Goal: Task Accomplishment & Management: Complete application form

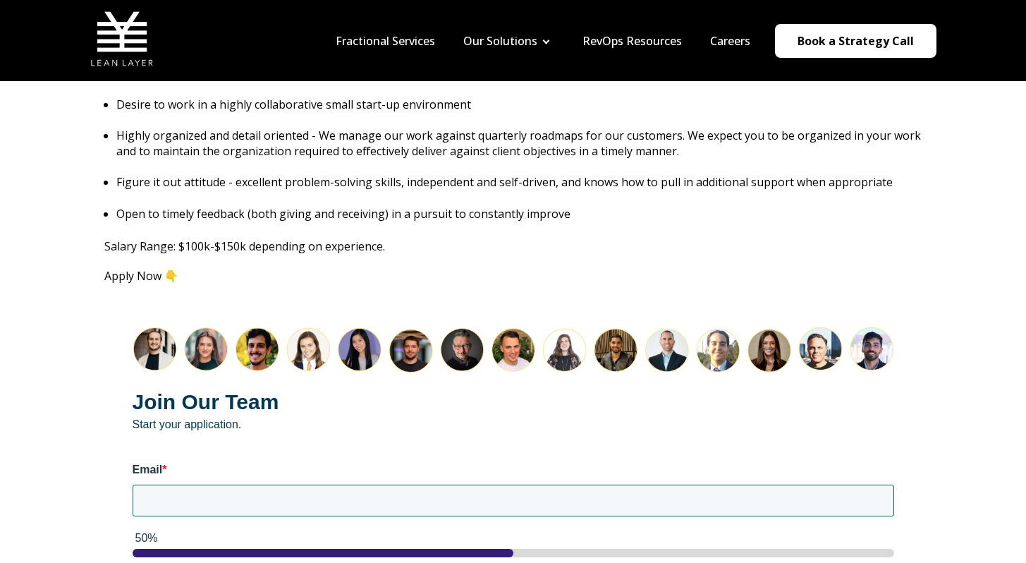
scroll to position [1615, 0]
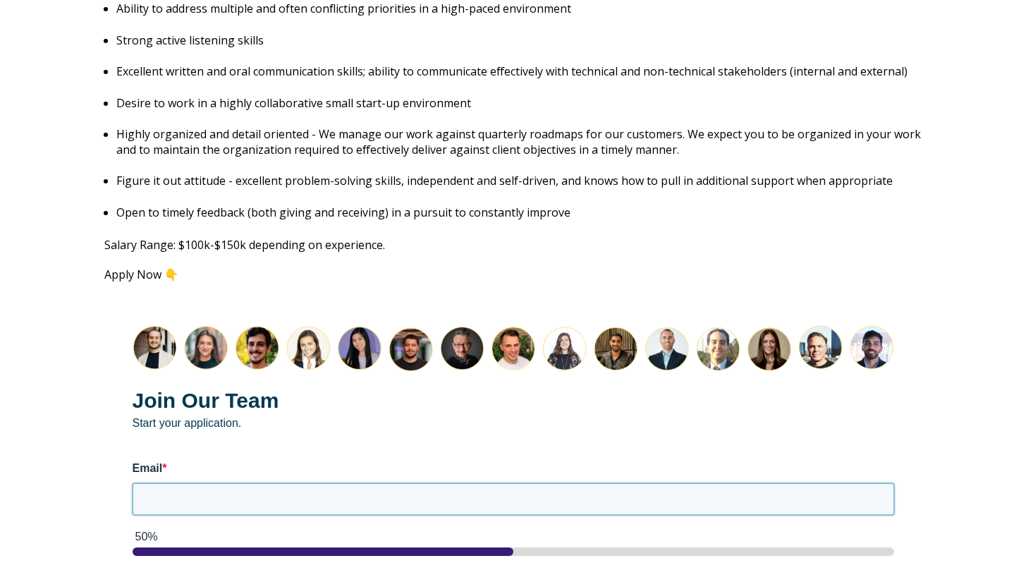
click at [326, 488] on input "Email *" at bounding box center [514, 498] width 762 height 31
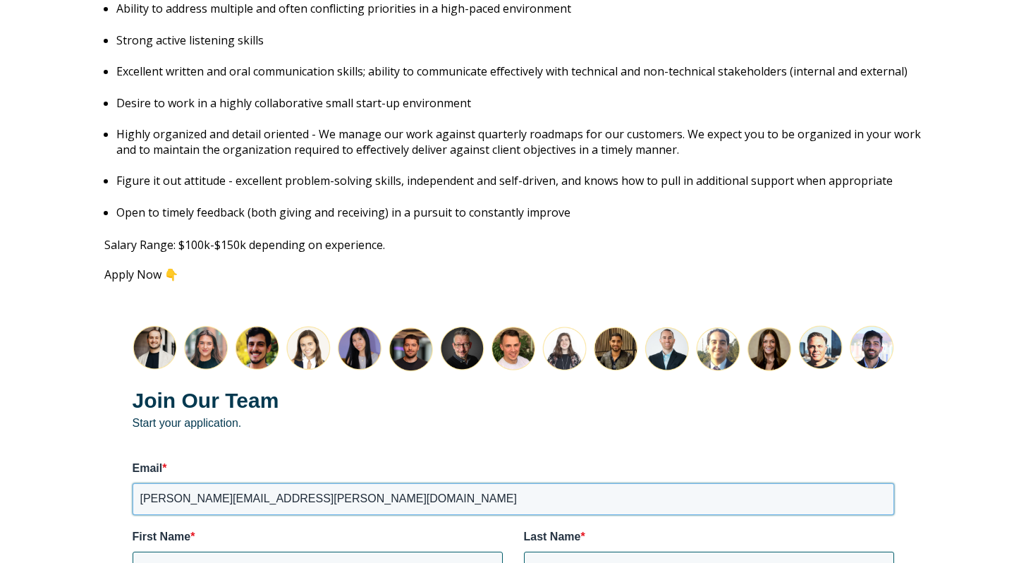
scroll to position [1889, 0]
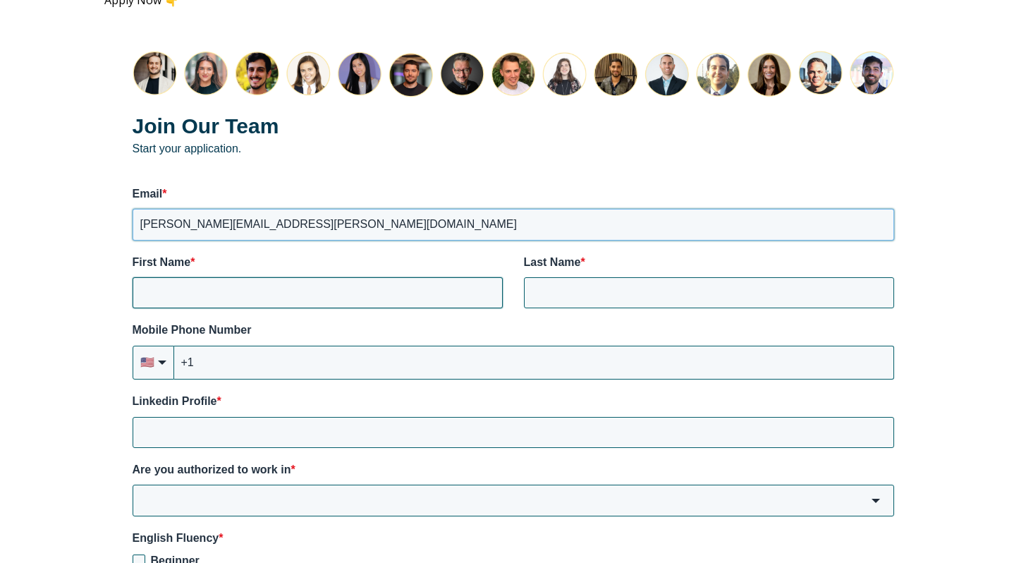
type input "[PERSON_NAME][EMAIL_ADDRESS][PERSON_NAME][DOMAIN_NAME]"
click at [276, 279] on input "First Name *" at bounding box center [318, 292] width 370 height 31
type input "Juan"
type input "Perez"
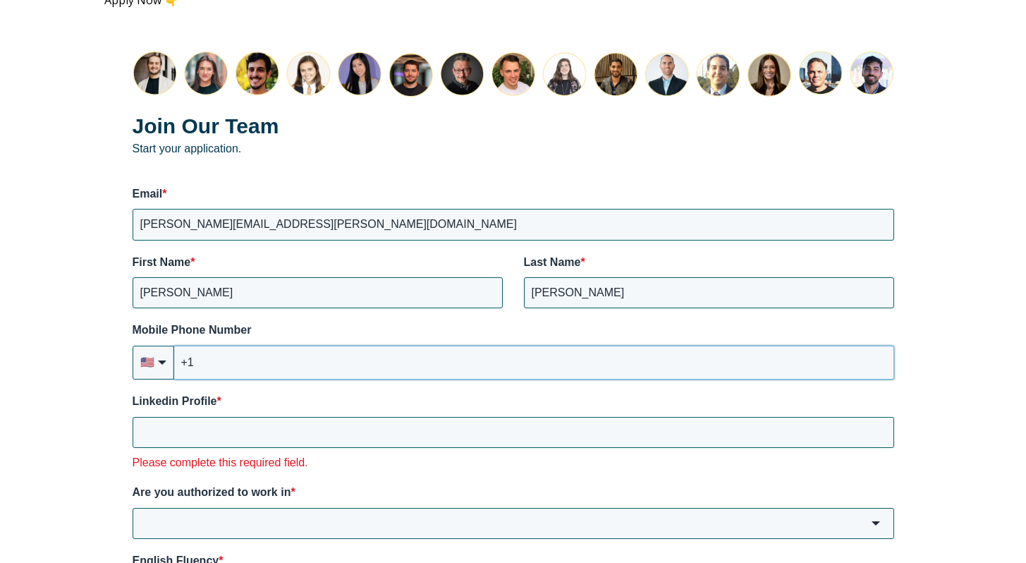
click at [278, 346] on input "+1" at bounding box center [534, 363] width 720 height 34
type input "+1 (805) 698-2102"
click at [202, 417] on input "Linkedin Profile *" at bounding box center [514, 432] width 762 height 31
paste input "https://www.linkedin.com/in/jprez/"
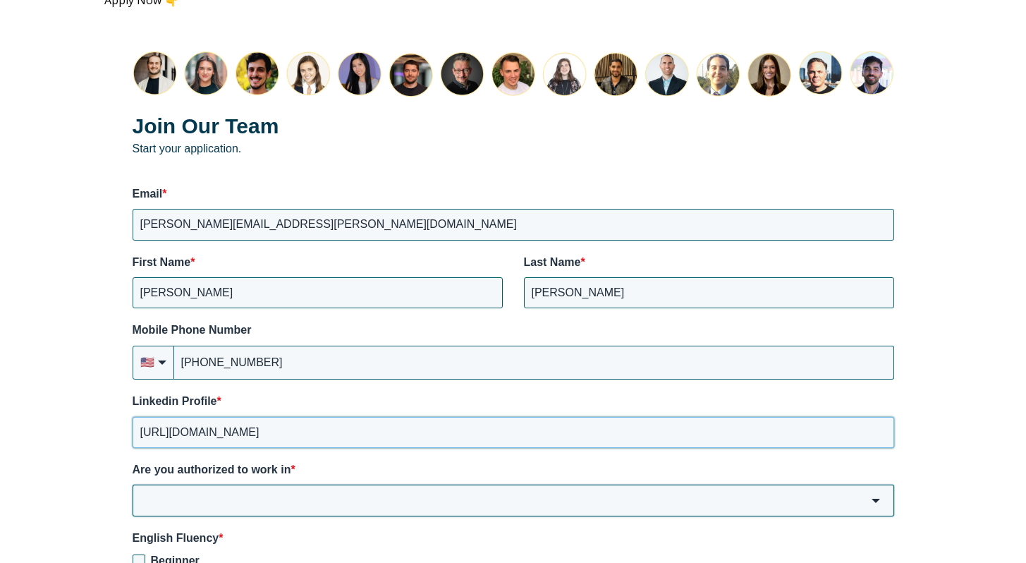
type input "https://www.linkedin.com/in/jprez/"
click at [244, 485] on input "Are you authorized to work in *" at bounding box center [514, 500] width 762 height 31
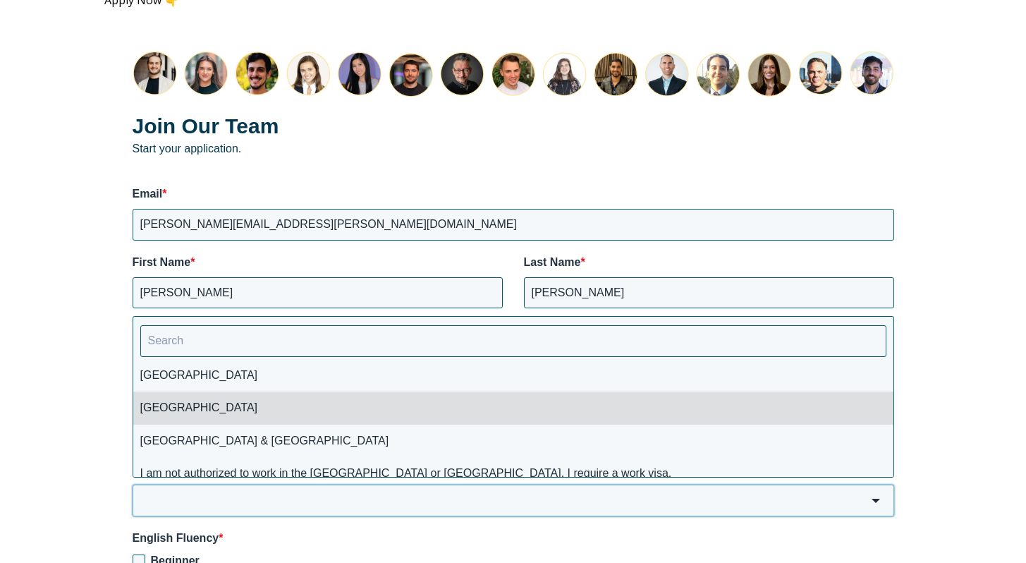
scroll to position [0, 0]
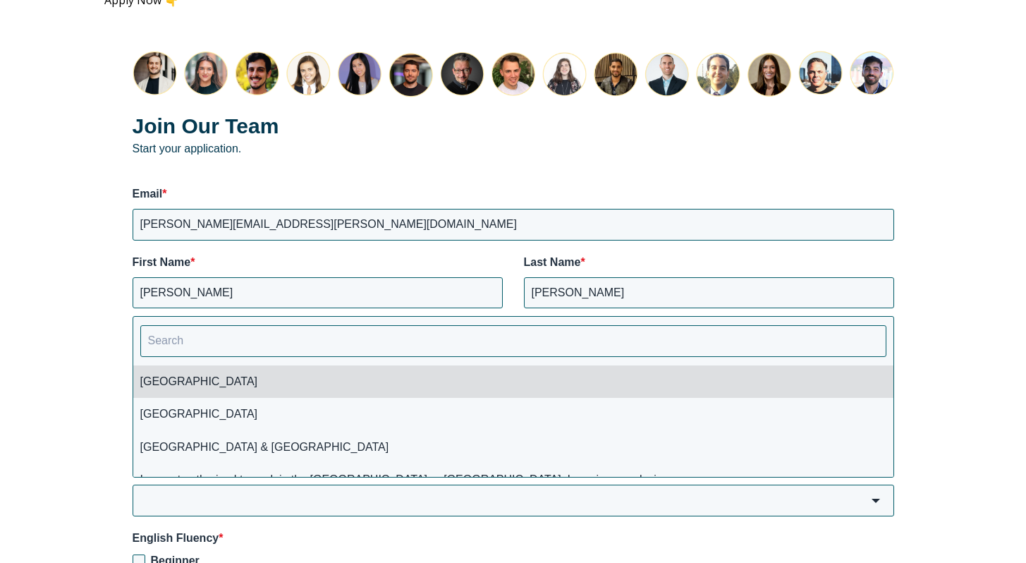
click at [215, 376] on li "USA" at bounding box center [513, 381] width 760 height 32
type input "USA"
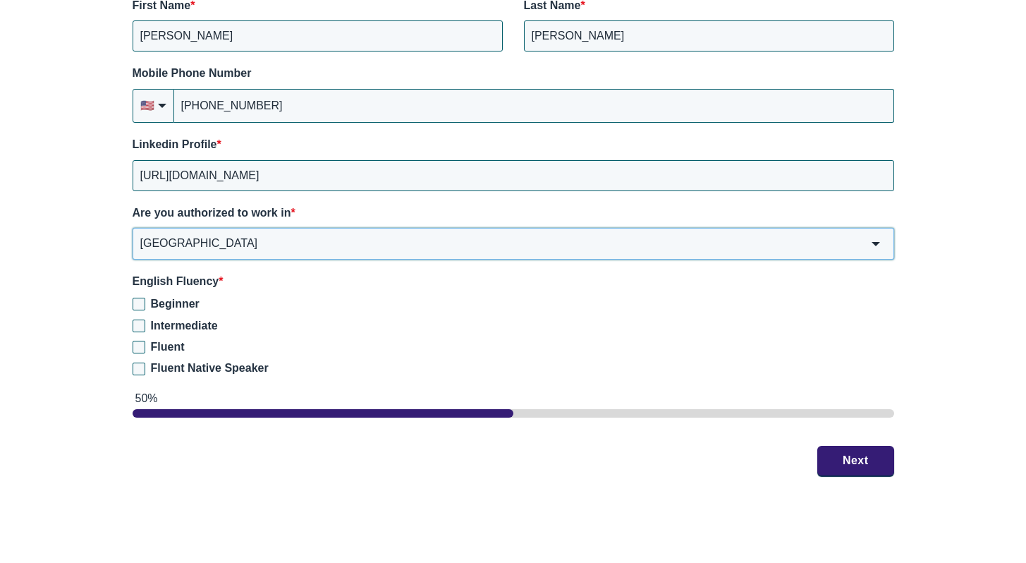
scroll to position [2150, 0]
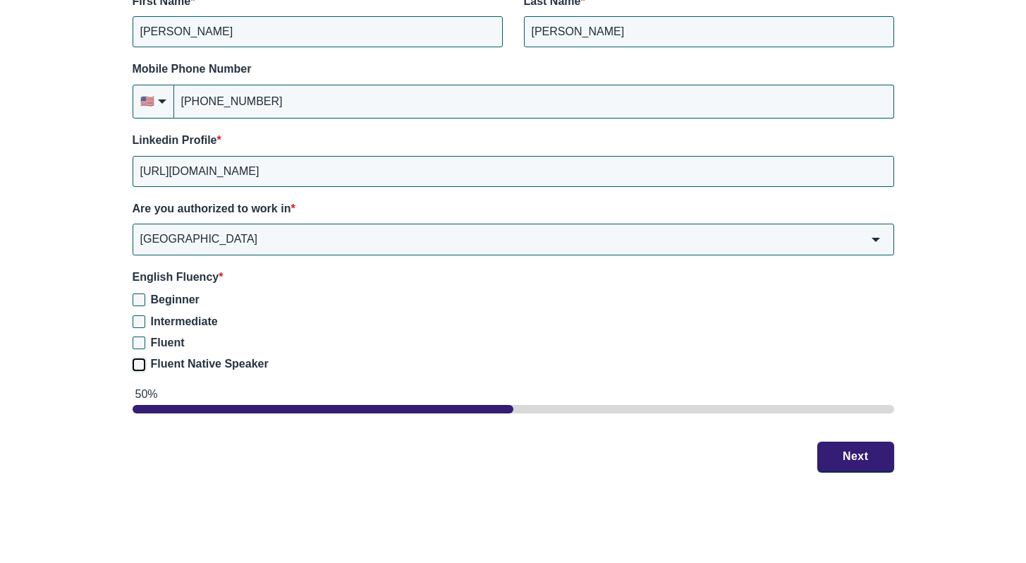
click at [141, 358] on input "Fluent Native Speaker" at bounding box center [139, 364] width 13 height 13
checkbox input "true"
click at [844, 442] on button "Next" at bounding box center [855, 457] width 77 height 30
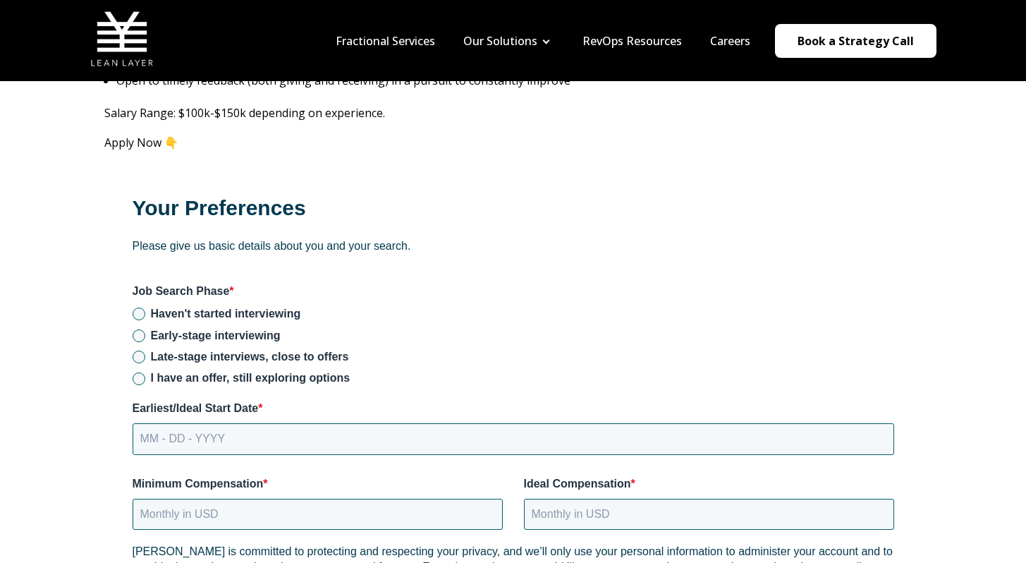
scroll to position [1740, 0]
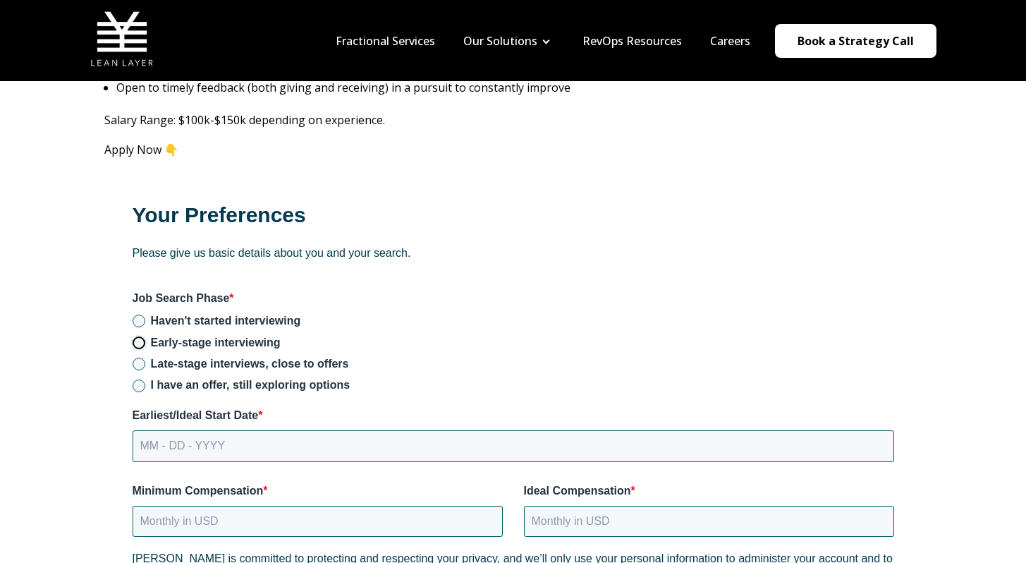
click at [137, 336] on input "Early-stage interviewing" at bounding box center [139, 342] width 13 height 13
radio input "true"
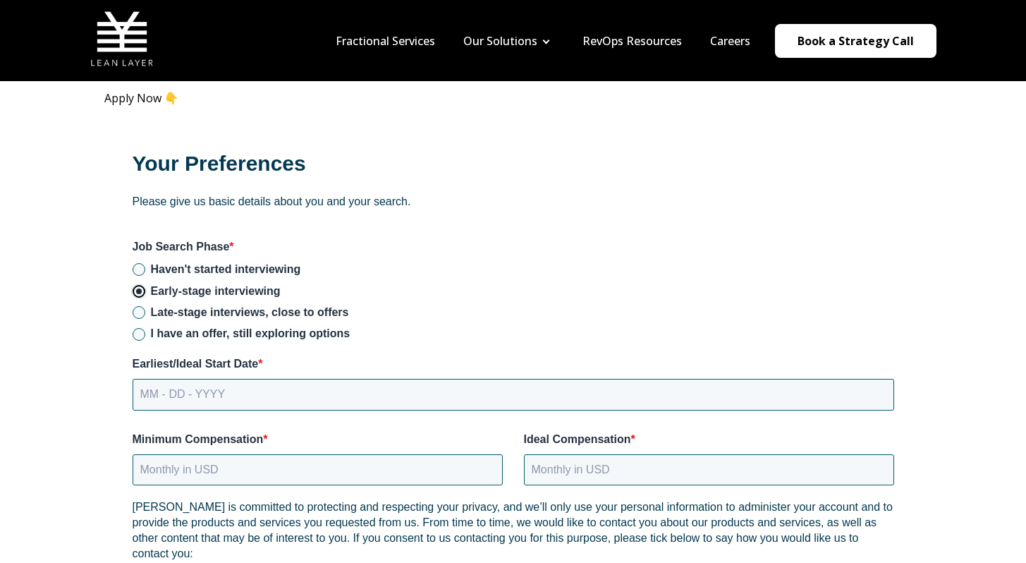
scroll to position [1827, 0]
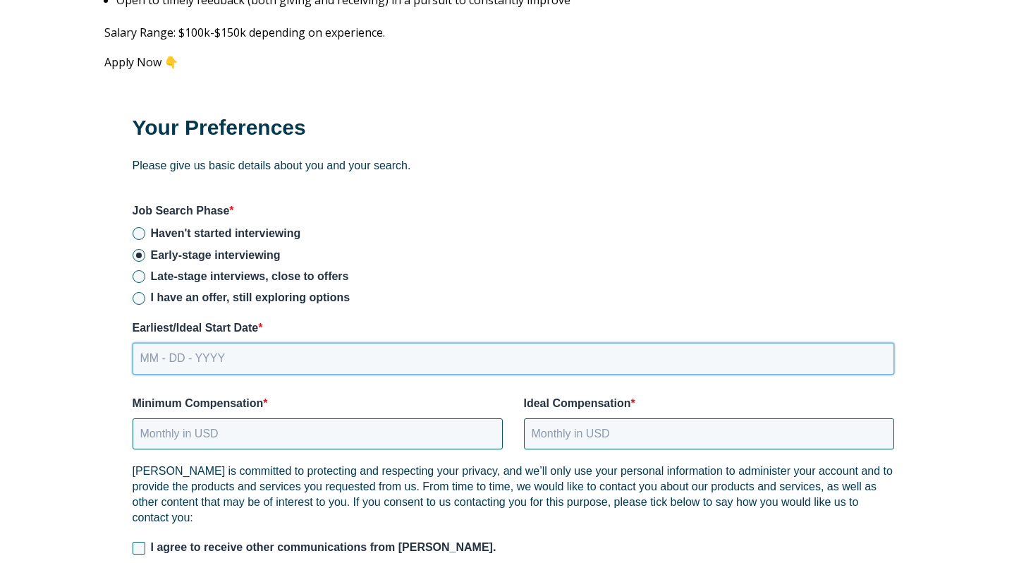
click at [234, 343] on input "MM - DD - YYYY" at bounding box center [514, 358] width 762 height 31
click at [171, 343] on input "MM - DD - YYYY" at bounding box center [514, 358] width 762 height 31
click at [181, 343] on input "MM - DD - YYYY" at bounding box center [514, 358] width 762 height 31
type input "09 - 02 - 2025"
click at [206, 425] on input "Minimum Compensation *" at bounding box center [318, 433] width 370 height 31
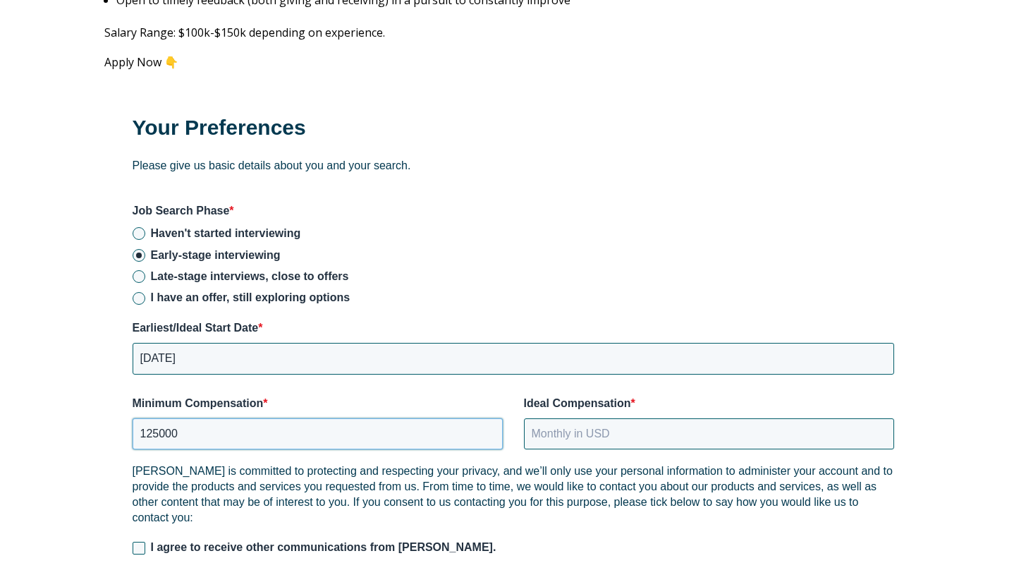
type input "125000"
type input "175000"
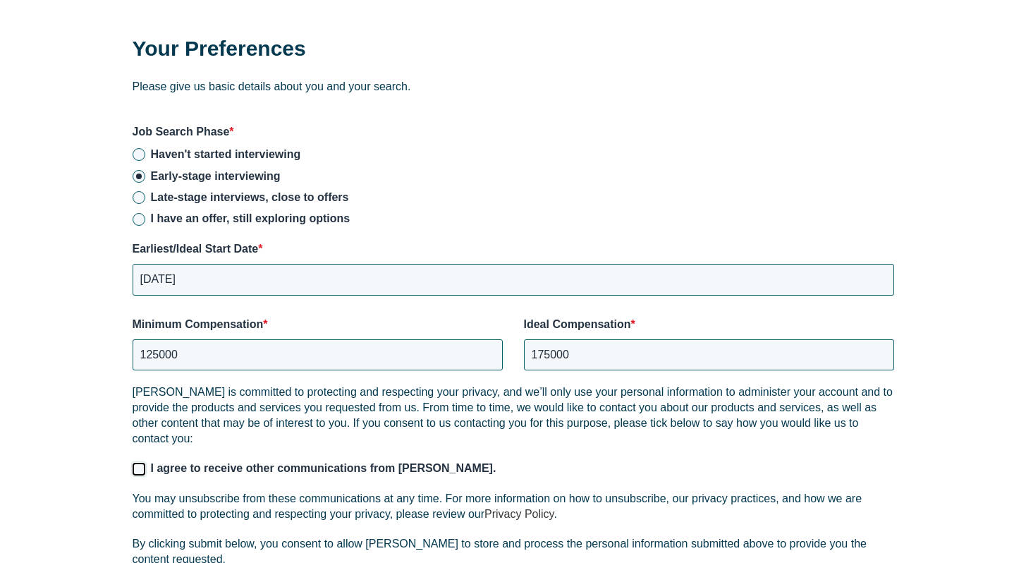
scroll to position [1944, 0]
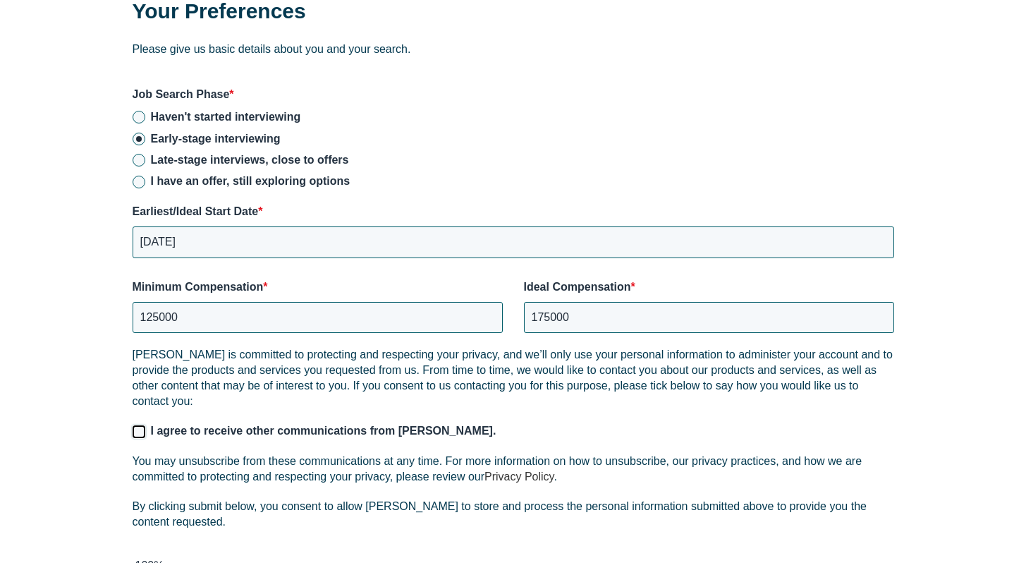
click at [138, 425] on input "I agree to receive other communications from Lean Layer." at bounding box center [139, 431] width 13 height 13
checkbox input "true"
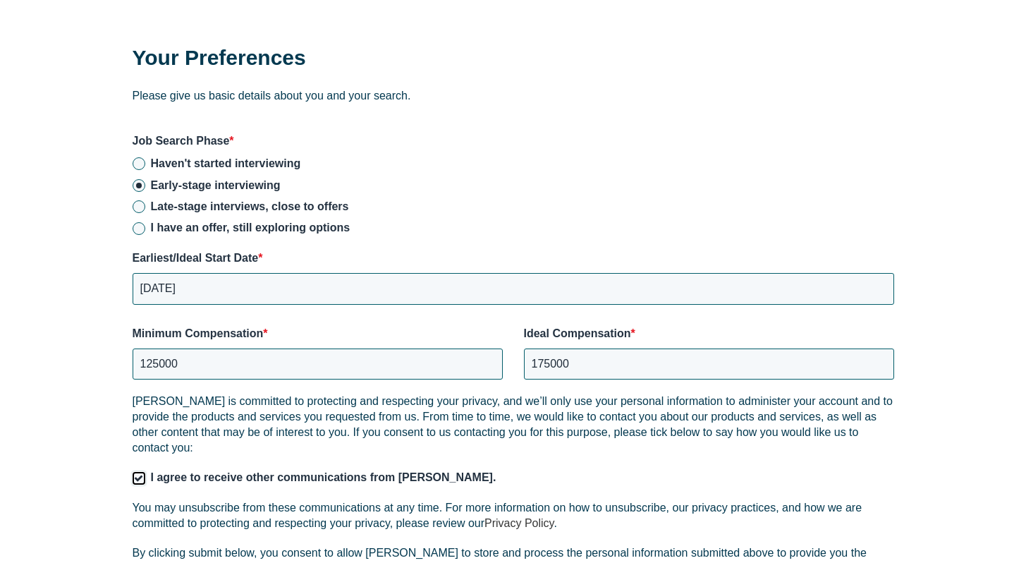
scroll to position [1898, 0]
click at [138, 200] on input "Late-stage interviews, close to offers" at bounding box center [139, 206] width 13 height 13
radio input "true"
click at [140, 178] on input "Early-stage interviewing" at bounding box center [139, 184] width 13 height 13
radio input "true"
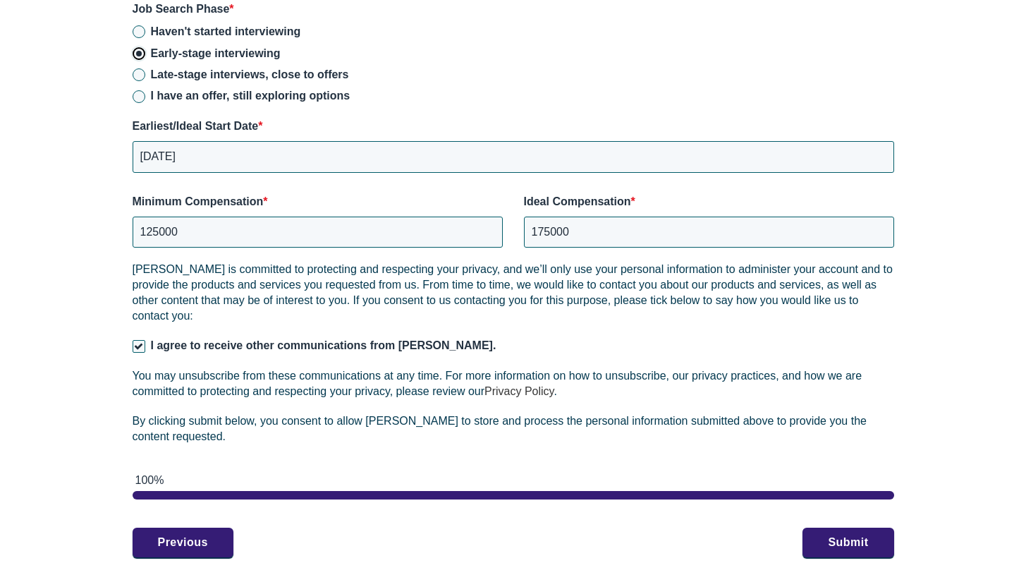
scroll to position [2334, 0]
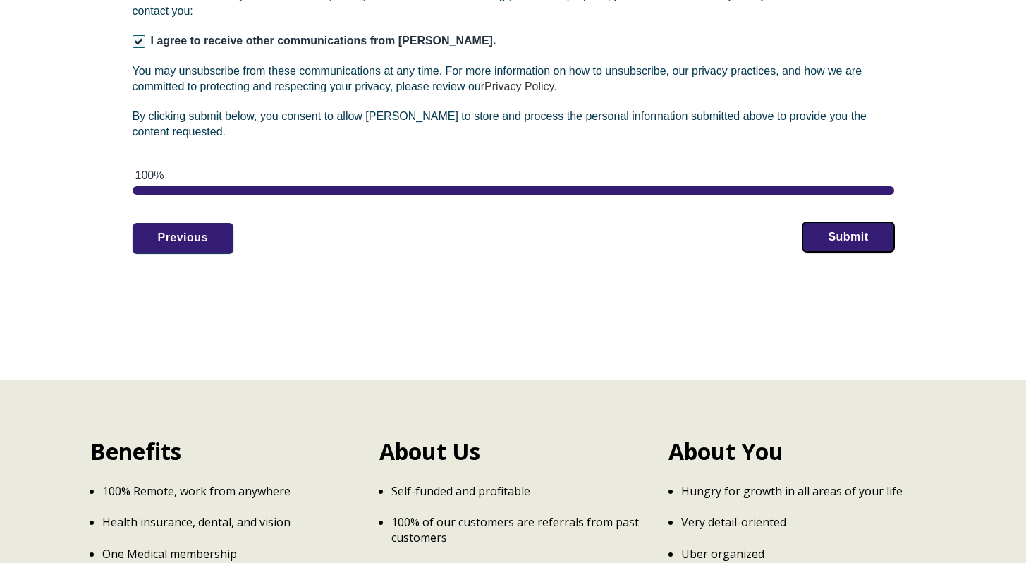
click at [856, 226] on button "Submit" at bounding box center [848, 237] width 91 height 30
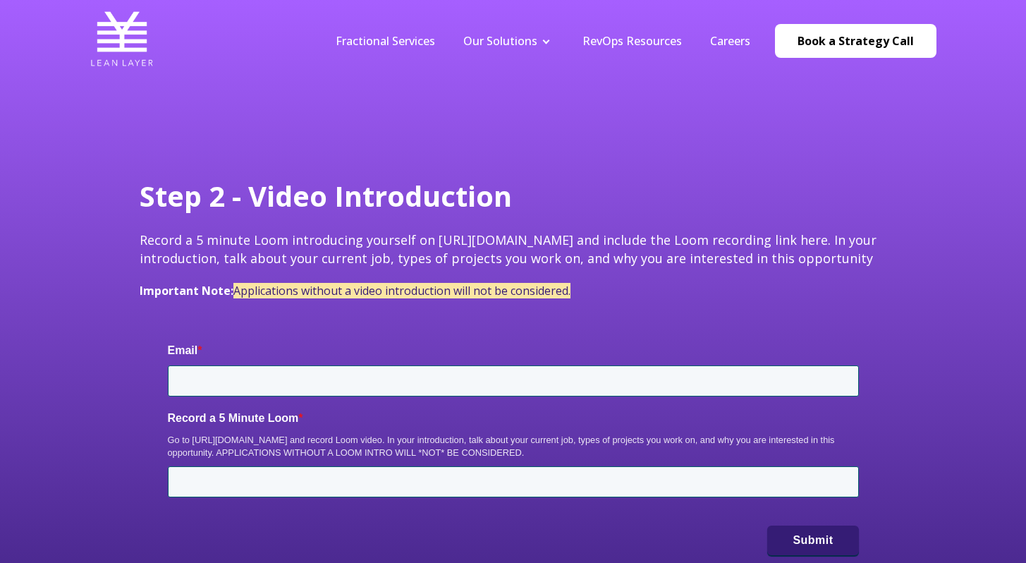
type input "[PERSON_NAME][EMAIL_ADDRESS][PERSON_NAME][DOMAIN_NAME]"
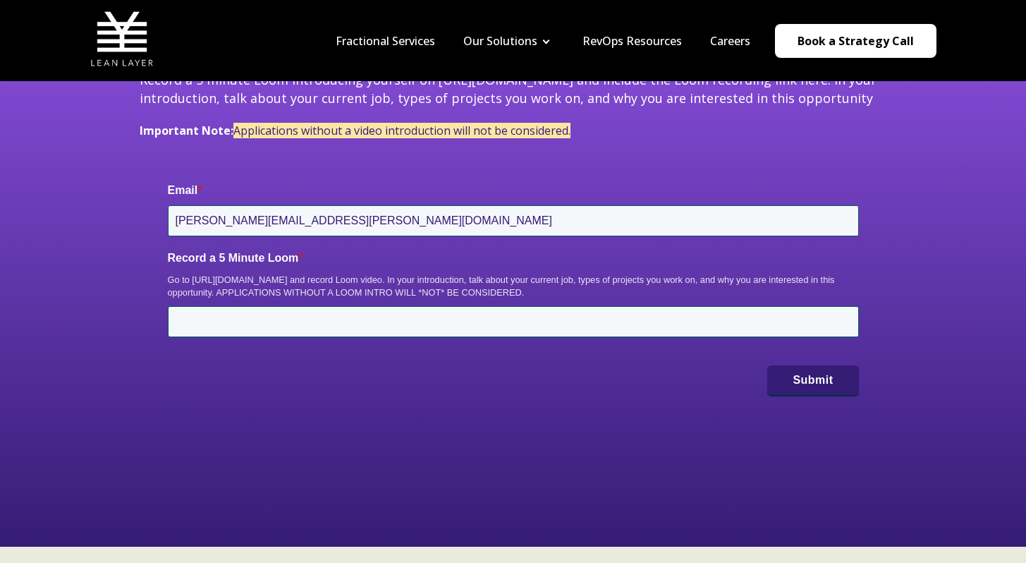
scroll to position [209, 0]
